Goal: Task Accomplishment & Management: Complete application form

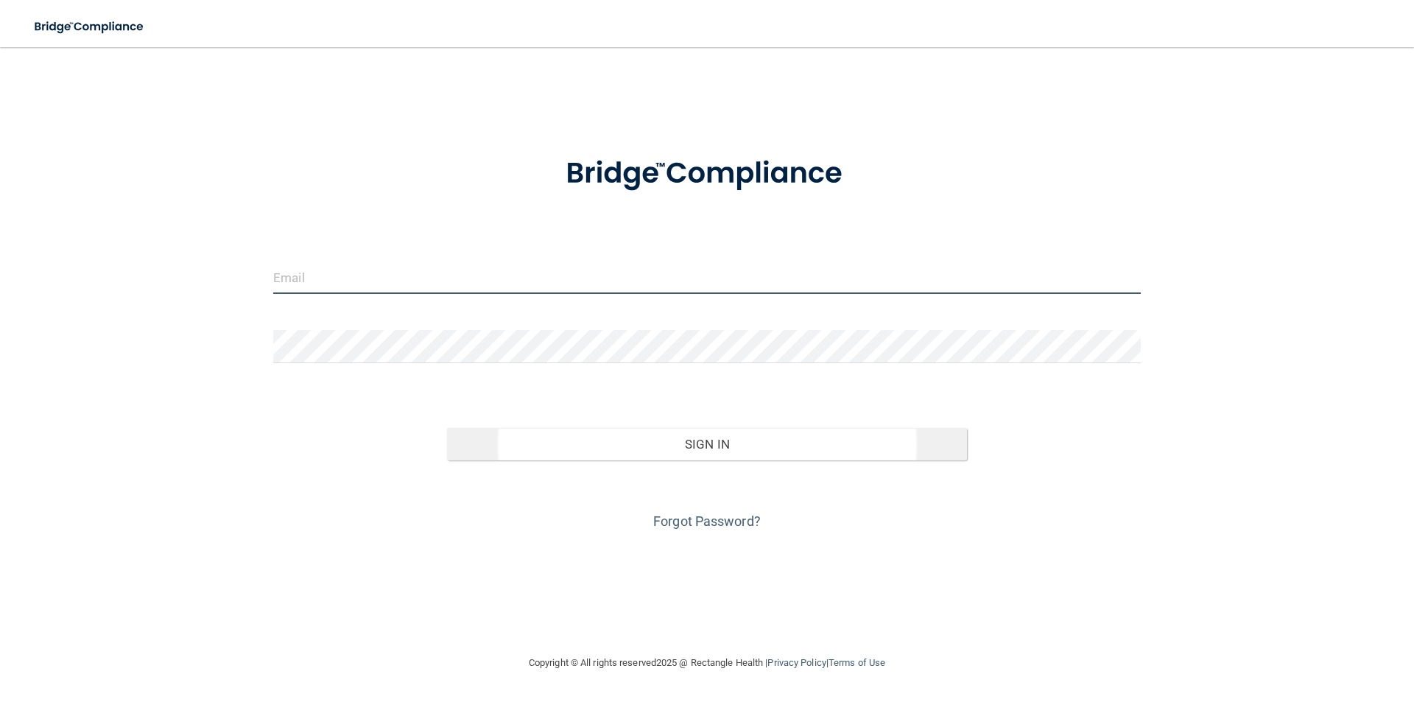
type input "[PERSON_NAME][EMAIL_ADDRESS][DOMAIN_NAME]"
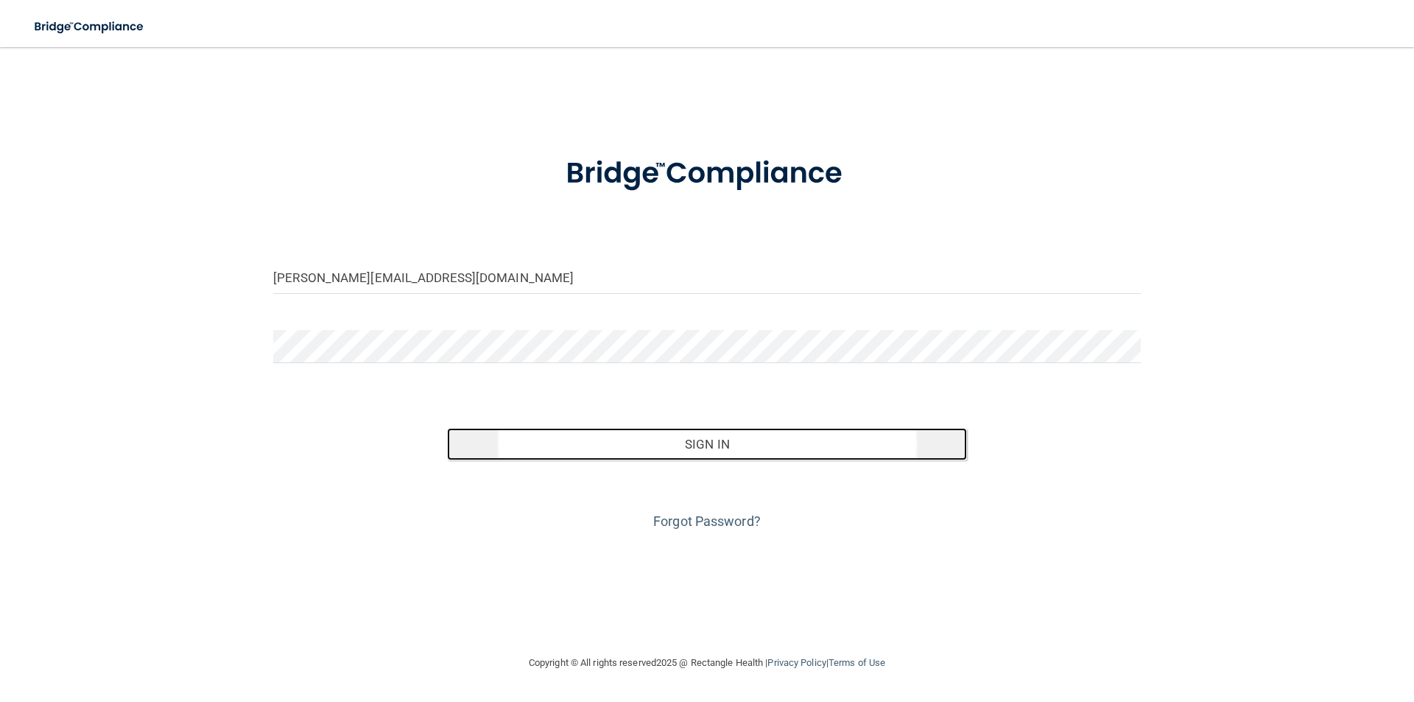
click at [773, 457] on button "Sign In" at bounding box center [707, 444] width 521 height 32
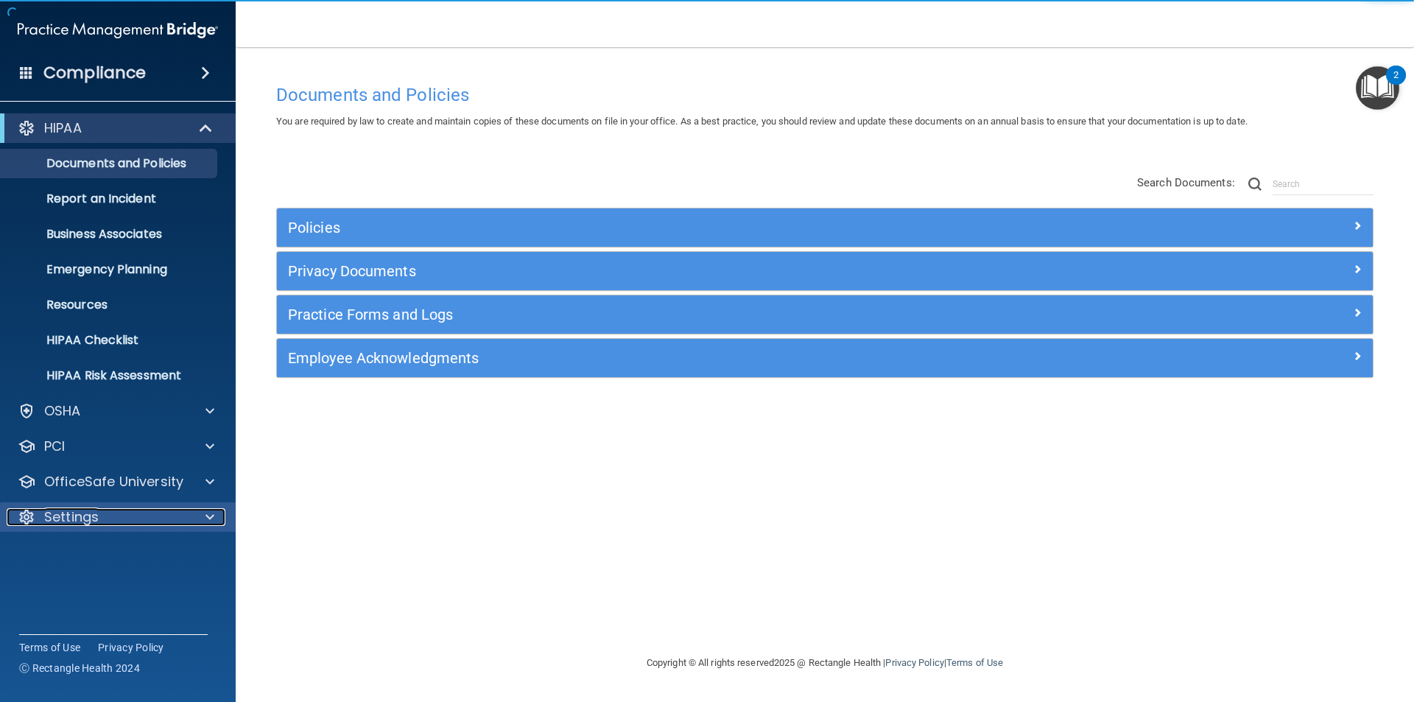
click at [99, 517] on div "Settings" at bounding box center [98, 517] width 183 height 18
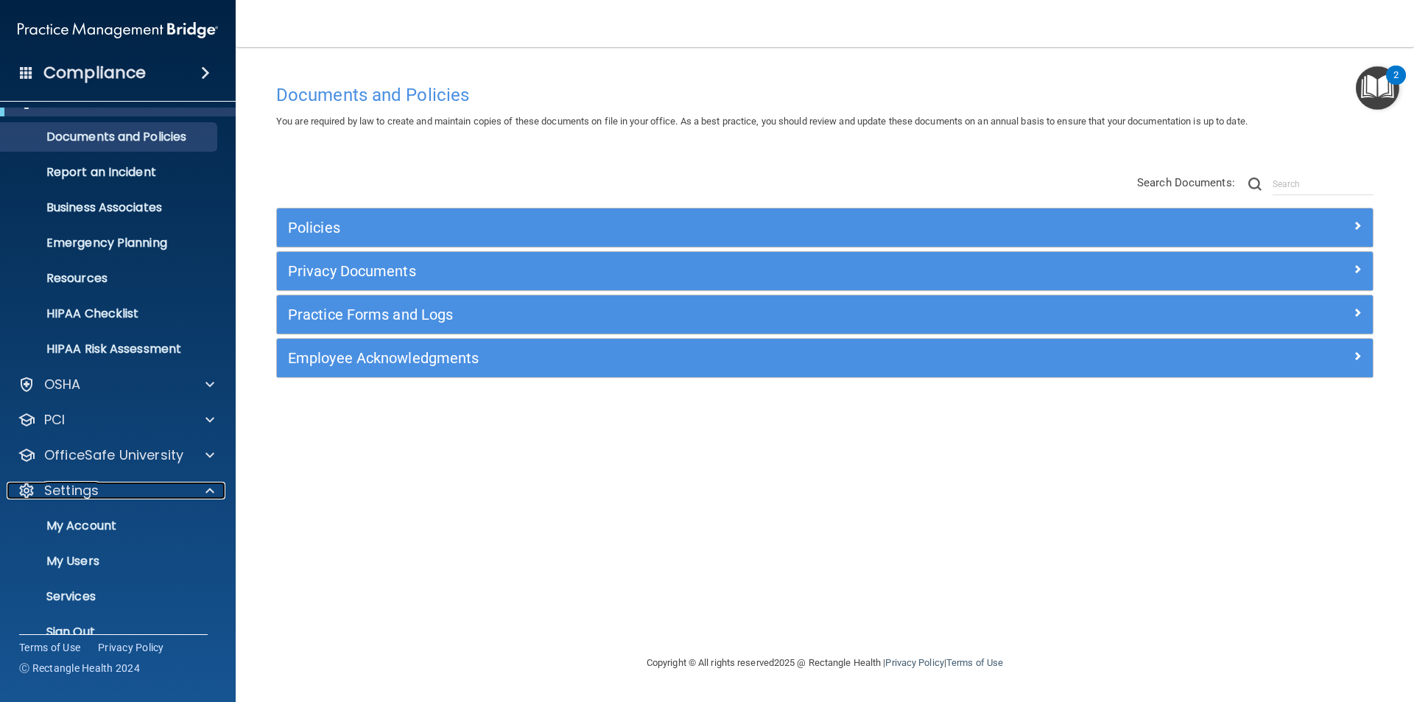
scroll to position [51, 0]
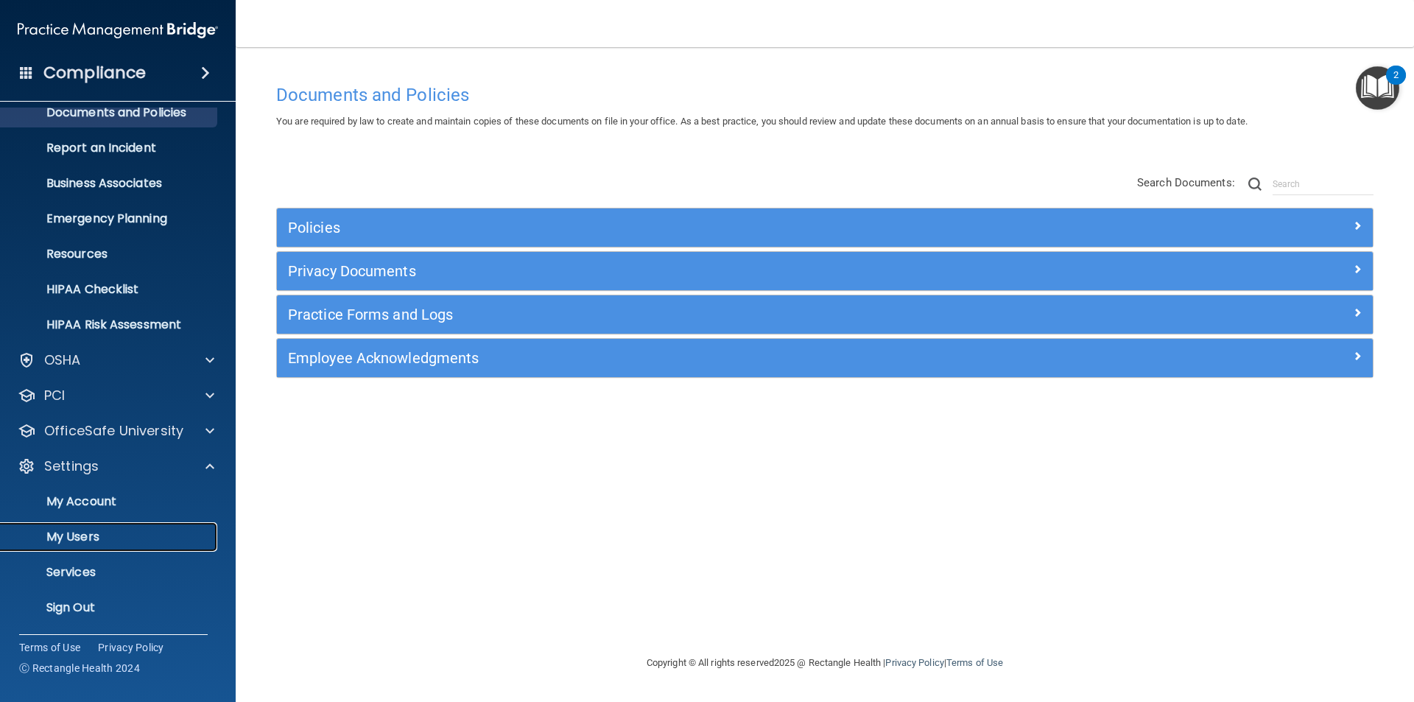
click at [105, 537] on p "My Users" at bounding box center [110, 537] width 201 height 15
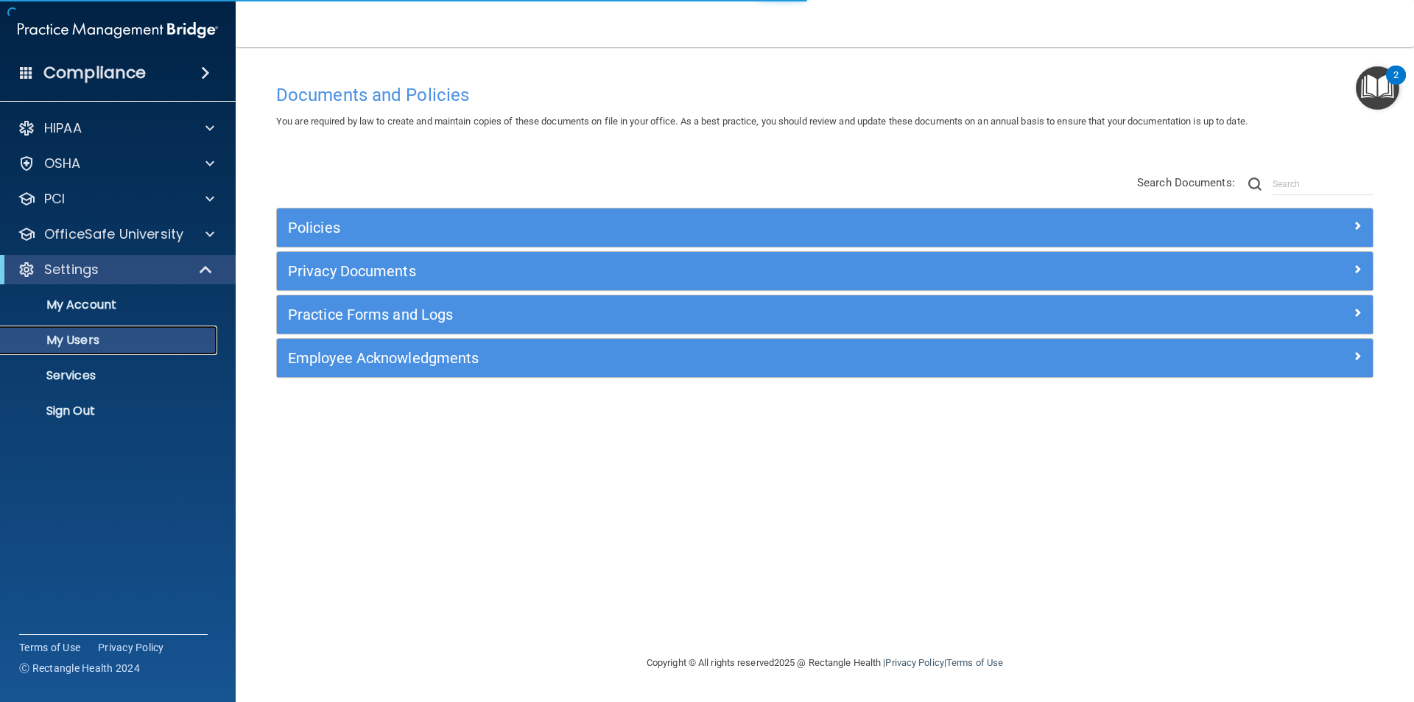
select select "20"
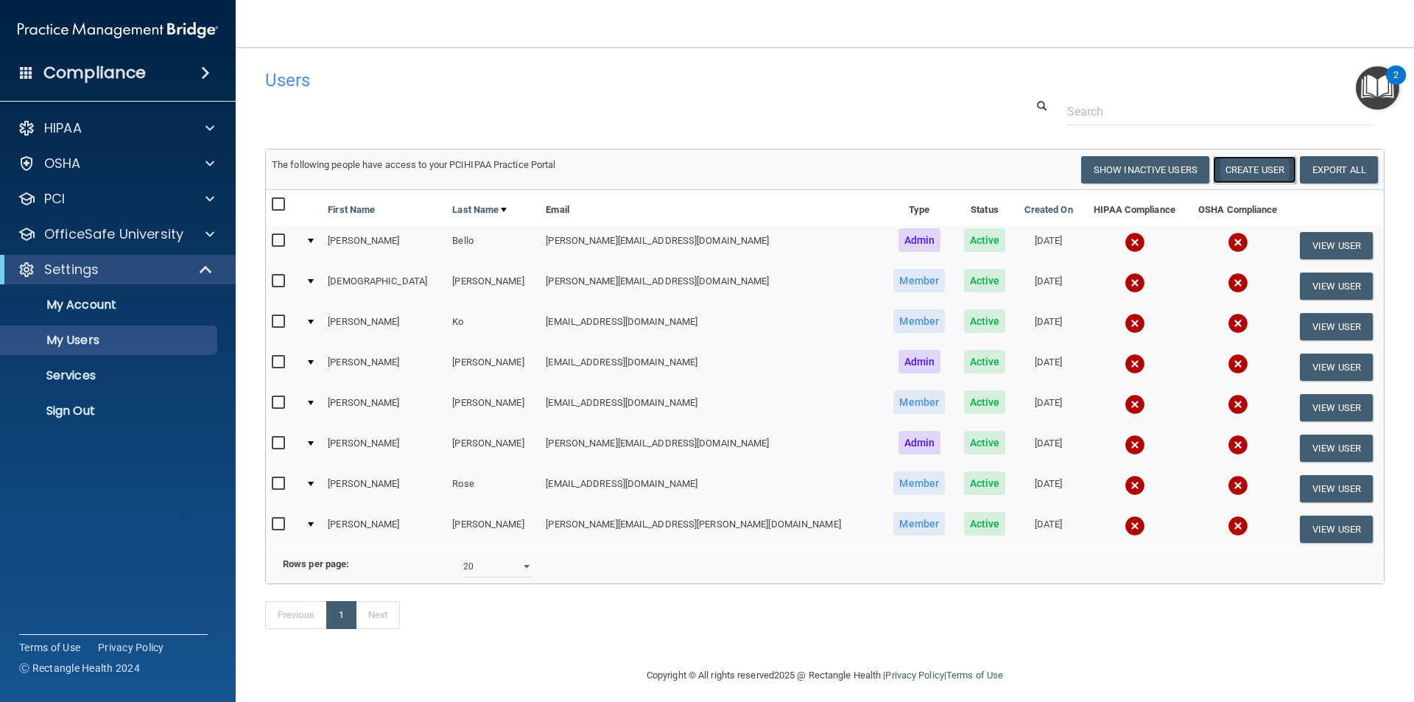
click at [1274, 163] on button "Create User" at bounding box center [1254, 169] width 83 height 27
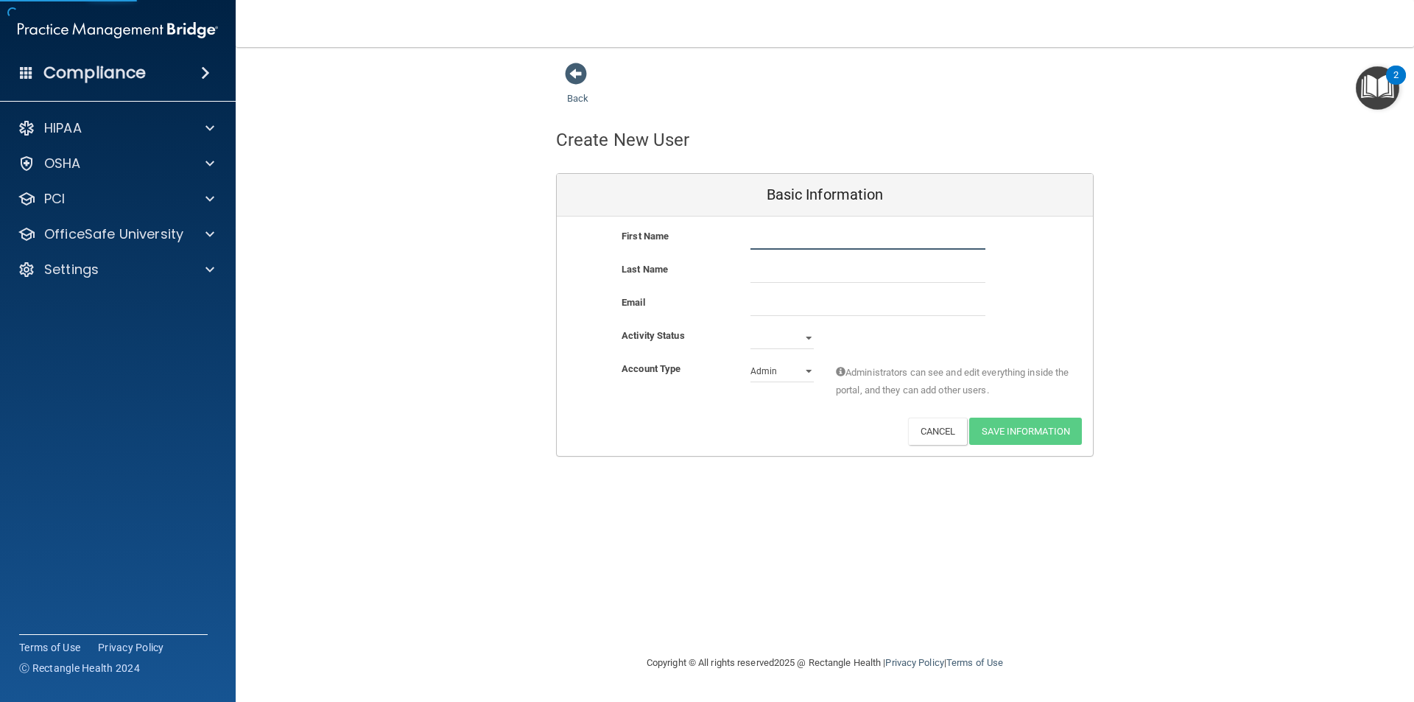
click at [854, 231] on input "text" at bounding box center [868, 239] width 235 height 22
click at [796, 239] on input "text" at bounding box center [868, 239] width 235 height 22
type input "[PERSON_NAME]"
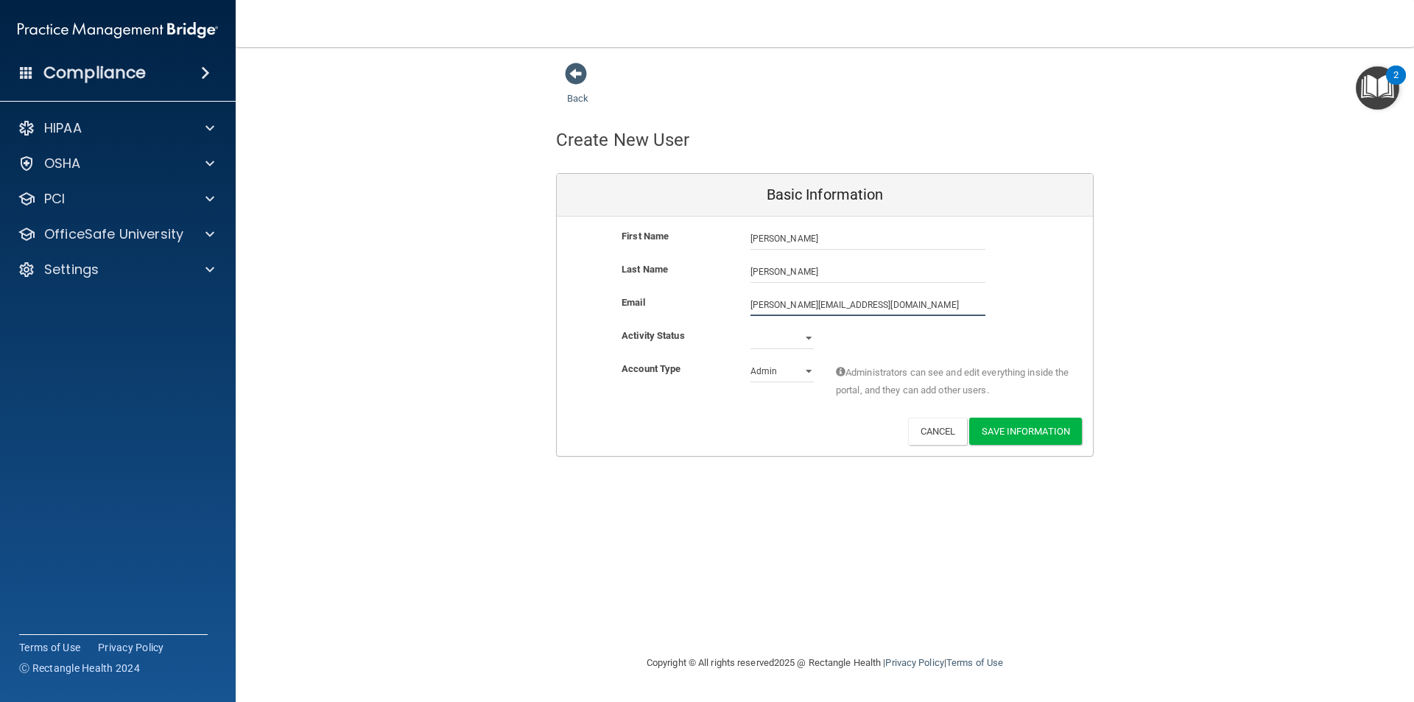
type input "[PERSON_NAME][EMAIL_ADDRESS][DOMAIN_NAME]"
click at [812, 345] on select "Active Inactive" at bounding box center [782, 338] width 63 height 22
select select "active"
click at [751, 327] on select "Active Inactive" at bounding box center [782, 338] width 63 height 22
click at [784, 373] on select "Admin Member" at bounding box center [782, 371] width 63 height 22
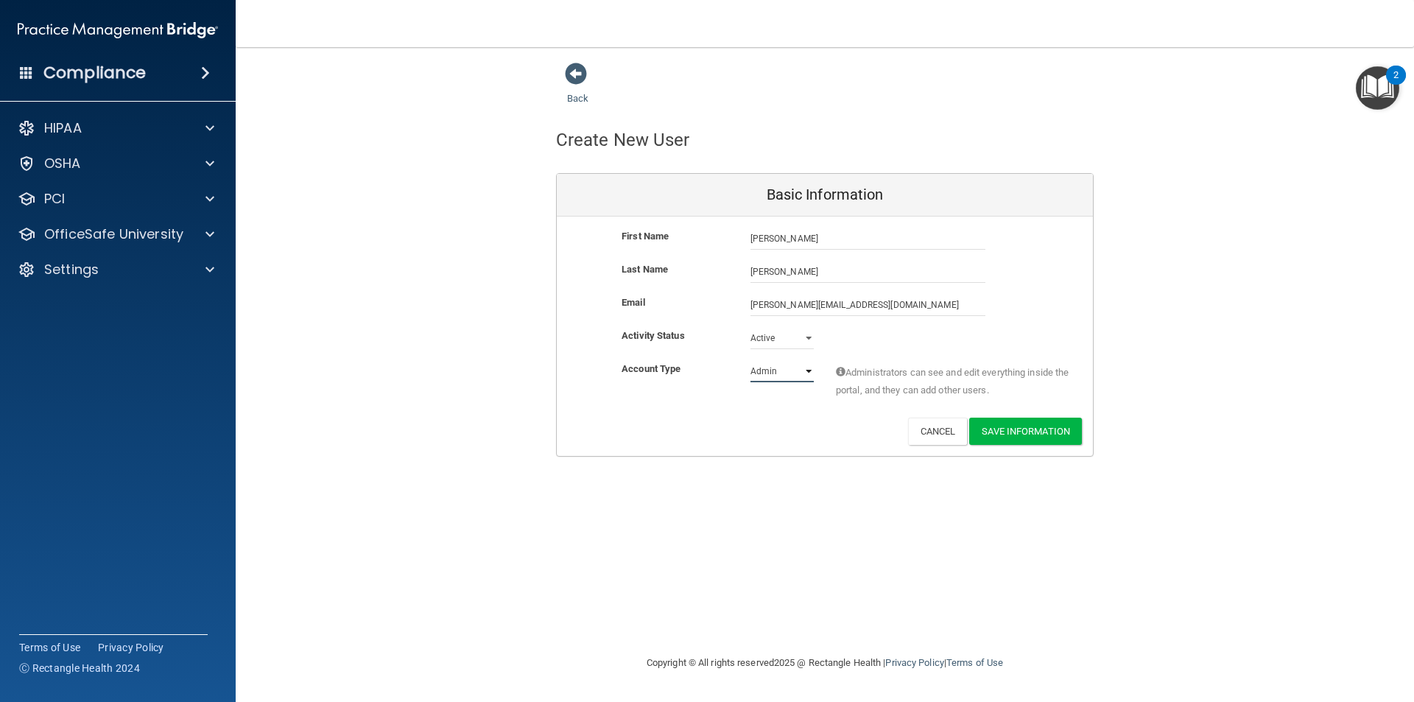
select select "practice_member"
click at [751, 360] on select "Admin Member" at bounding box center [782, 371] width 63 height 22
click at [1028, 438] on button "Save Information" at bounding box center [1025, 431] width 113 height 27
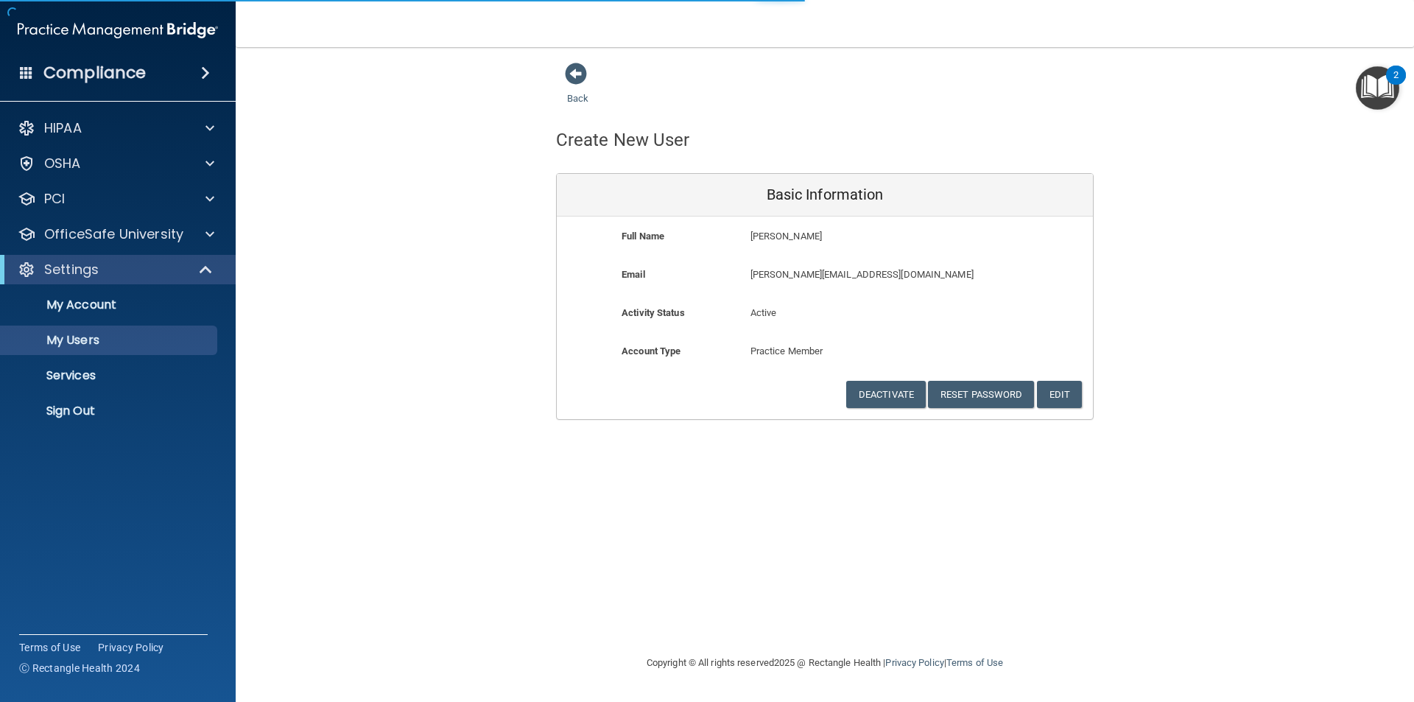
select select "20"
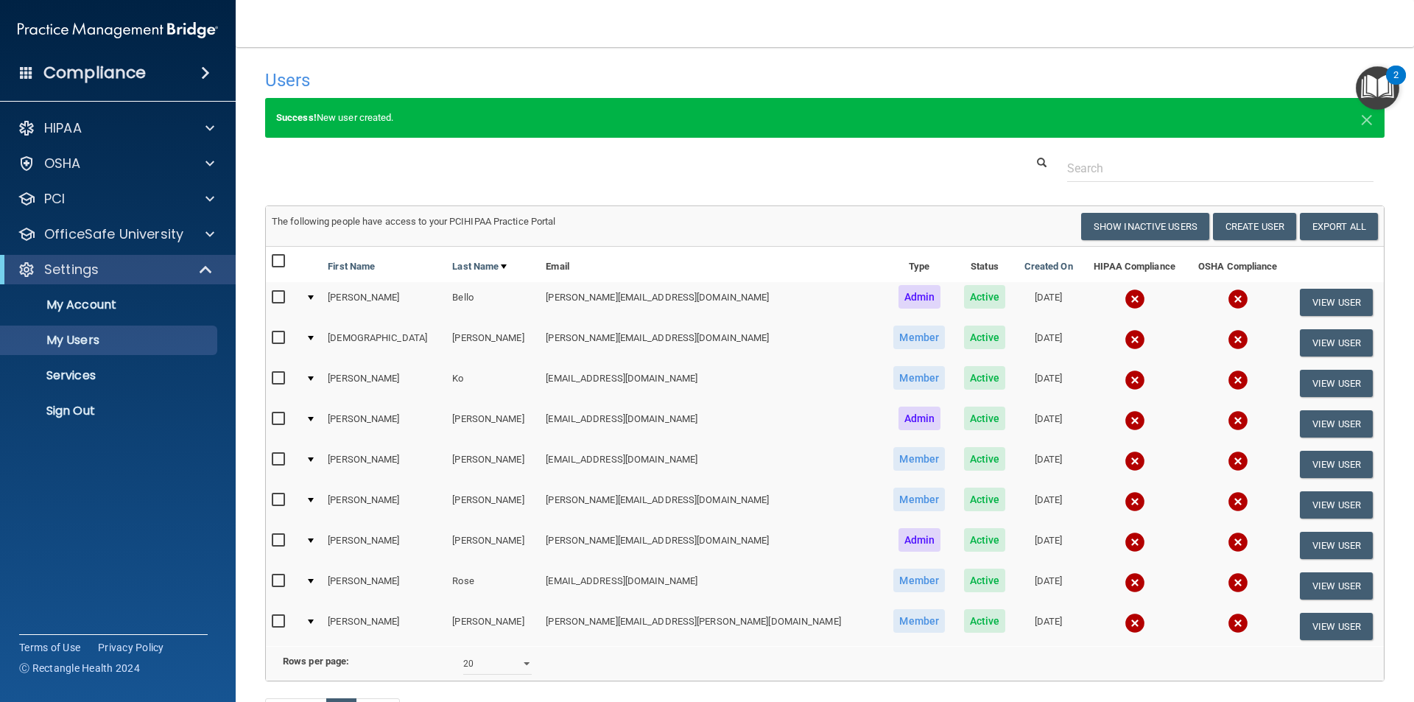
click at [278, 497] on input "checkbox" at bounding box center [280, 500] width 17 height 12
checkbox input "true"
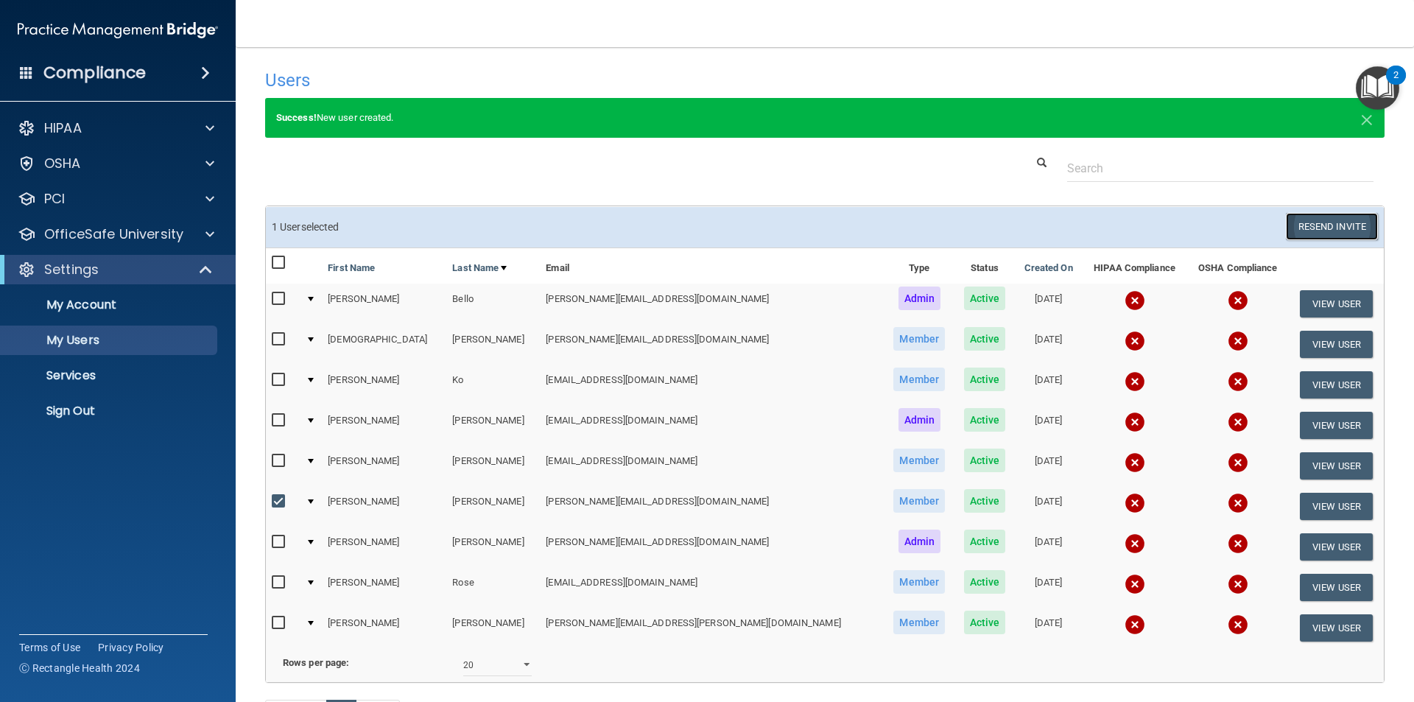
click at [1310, 228] on button "Resend Invite" at bounding box center [1332, 226] width 92 height 27
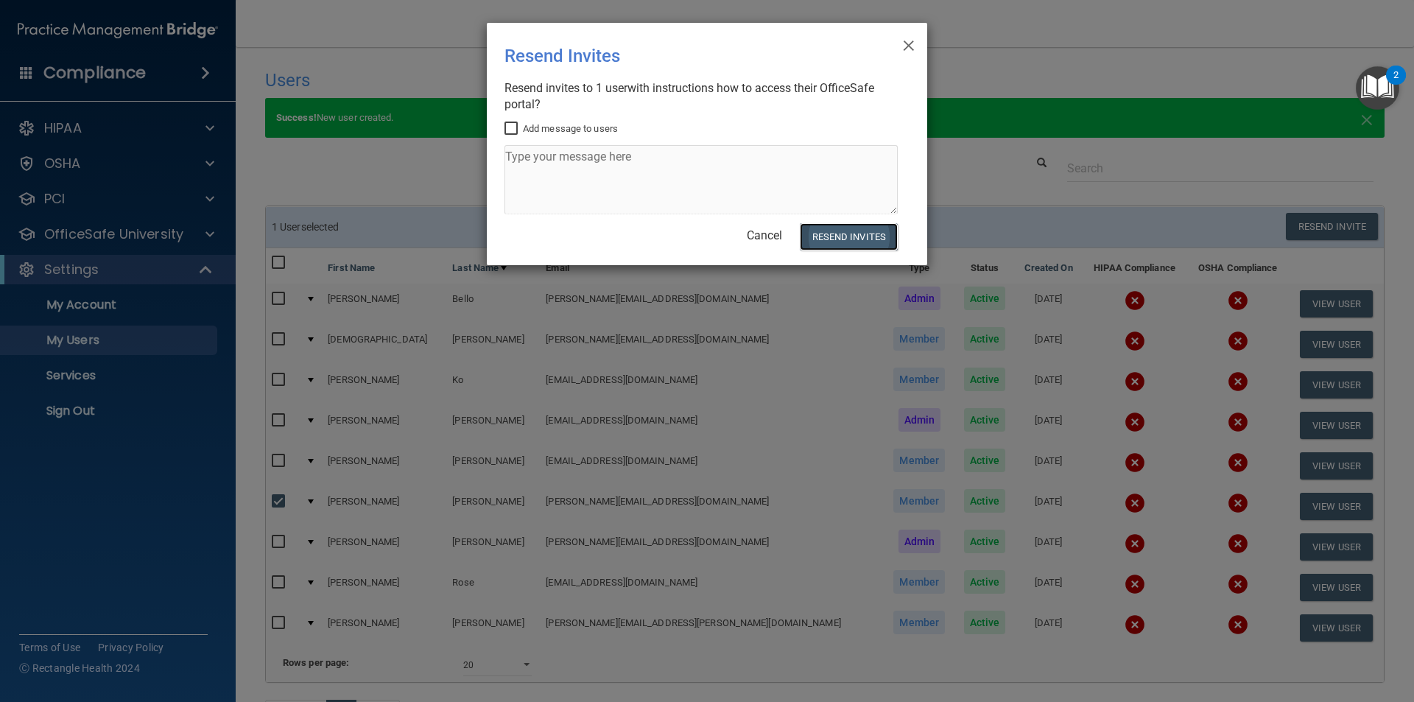
click at [835, 231] on button "Resend Invites" at bounding box center [849, 236] width 98 height 27
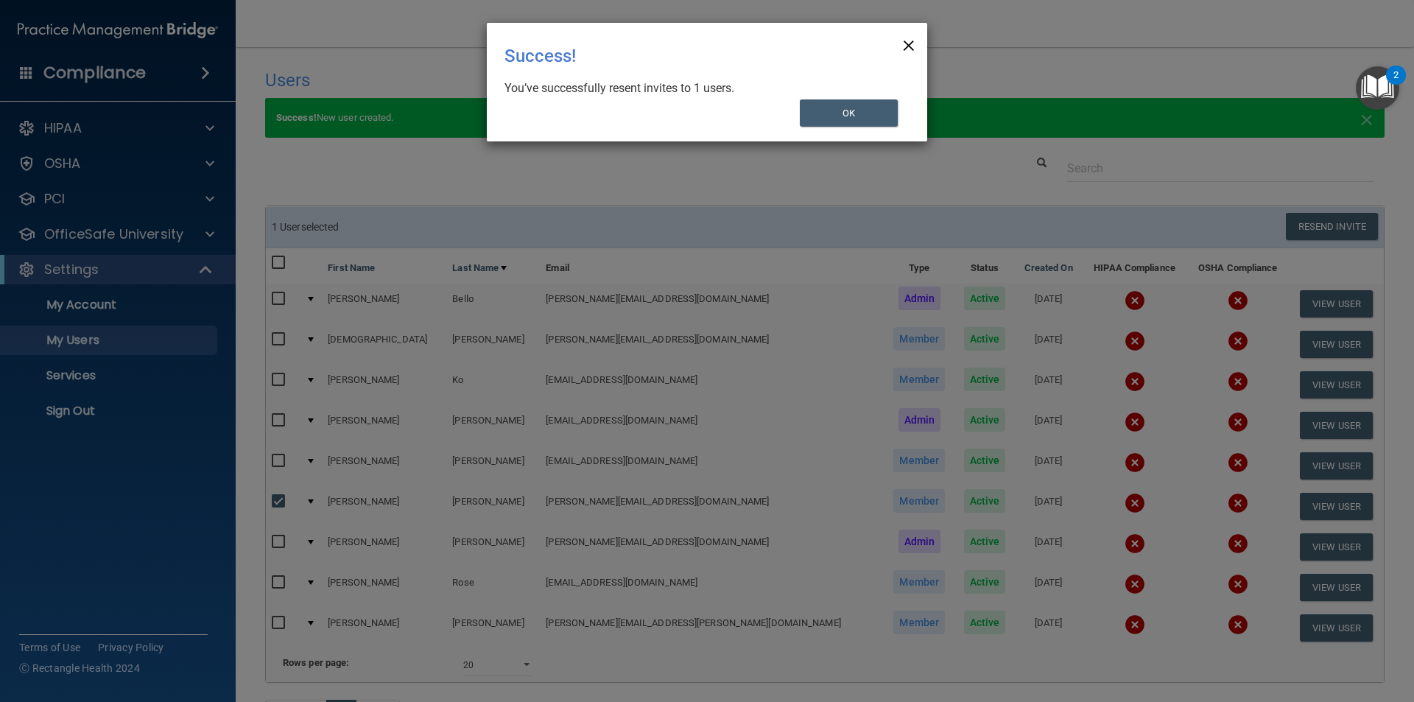
click at [905, 41] on span "×" at bounding box center [908, 43] width 13 height 29
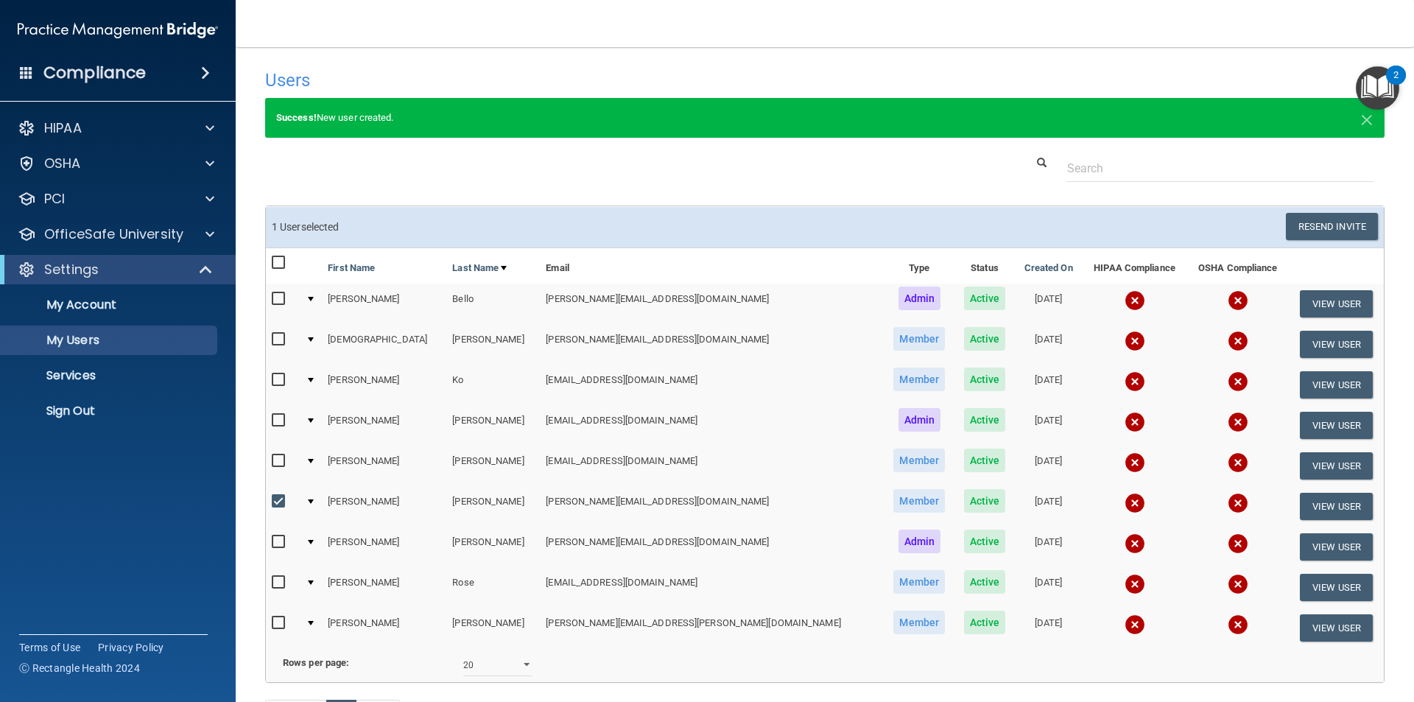
click at [1390, 77] on div "2" at bounding box center [1396, 75] width 20 height 19
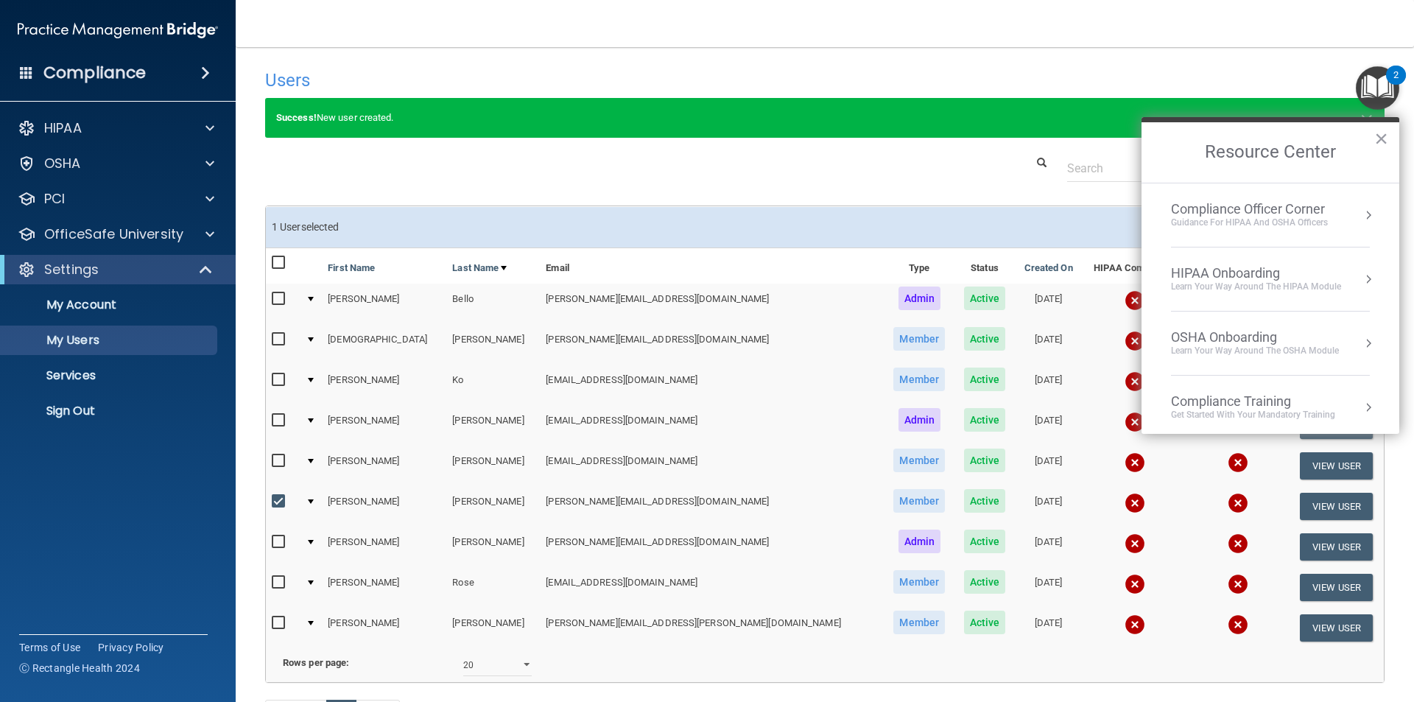
click at [1284, 217] on div "Guidance for HIPAA and OSHA Officers" at bounding box center [1249, 223] width 157 height 13
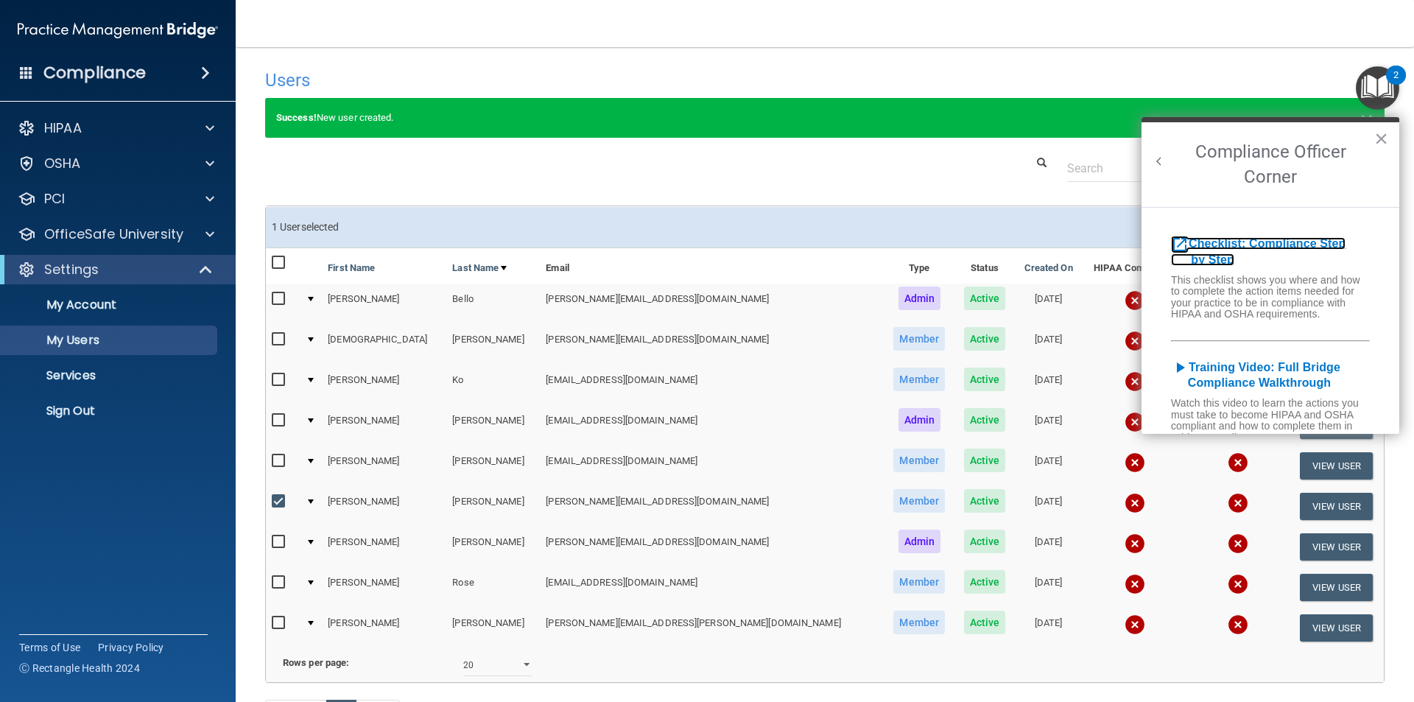
click at [1280, 246] on b "Checklist: Compliance Step by Step" at bounding box center [1258, 251] width 175 height 29
click at [1294, 239] on b "Checklist: Compliance Step by Step" at bounding box center [1258, 251] width 175 height 29
